Goal: Task Accomplishment & Management: Complete application form

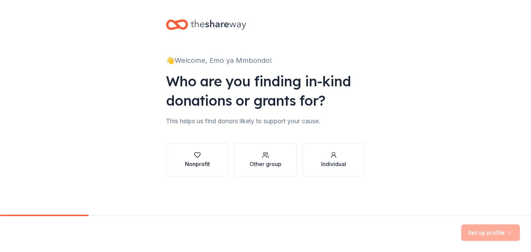
click at [206, 169] on button "Nonprofit" at bounding box center [197, 159] width 63 height 33
click at [509, 234] on div "Set up profile" at bounding box center [490, 233] width 59 height 17
